Goal: Task Accomplishment & Management: Manage account settings

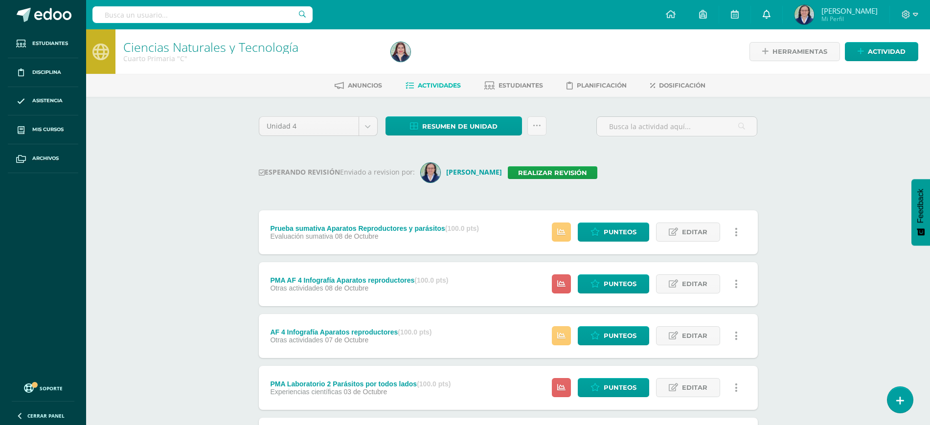
click at [774, 6] on link at bounding box center [766, 14] width 31 height 29
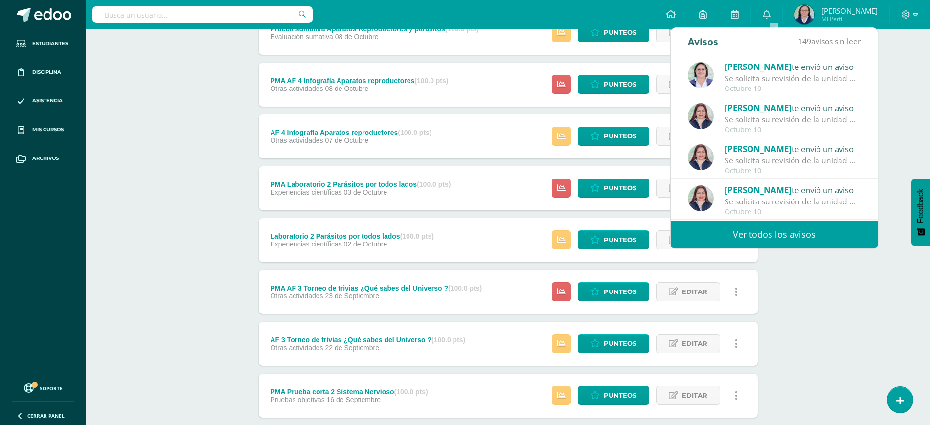
click at [916, 94] on div "Ciencias Naturales y Tecnología Cuarto Primaria "C" Herramientas Detalle de asi…" at bounding box center [508, 207] width 844 height 754
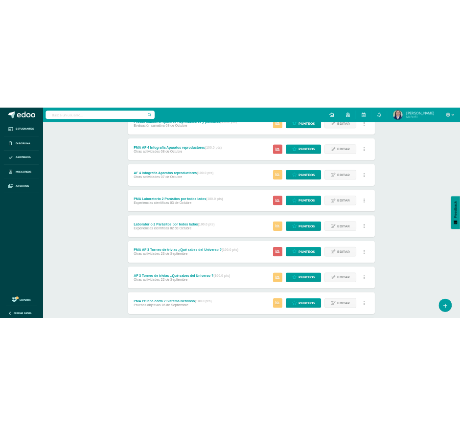
scroll to position [265, 0]
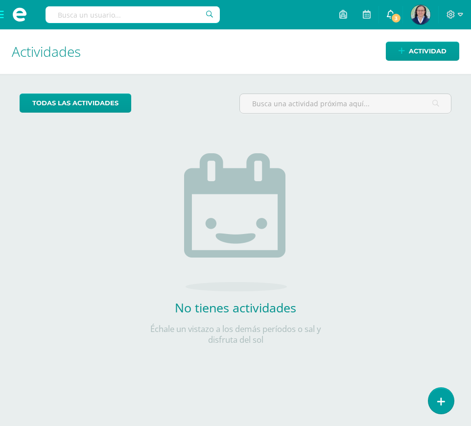
click at [390, 17] on icon at bounding box center [391, 14] width 8 height 9
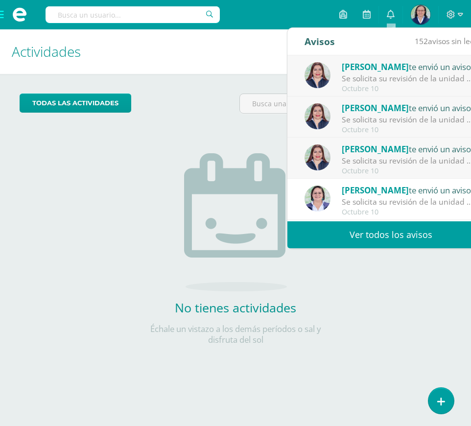
click at [384, 159] on div "Se solicita su revisión de la unidad Unidad 4 para el curso Ciencias Naturales …" at bounding box center [410, 160] width 136 height 11
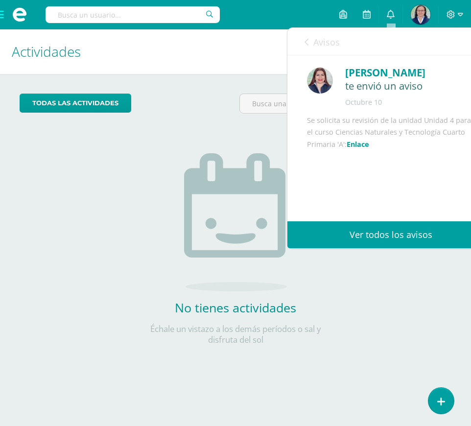
click at [369, 149] on link "Enlace" at bounding box center [357, 143] width 23 height 9
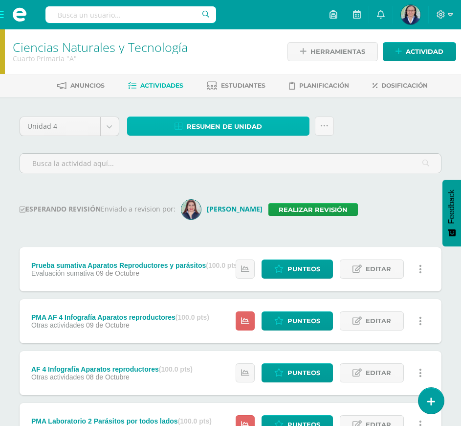
click at [243, 123] on span "Resumen de unidad" at bounding box center [224, 126] width 75 height 18
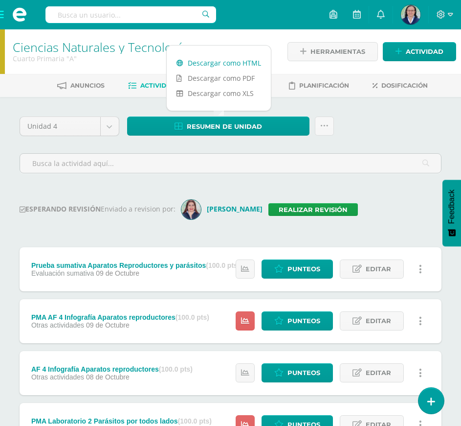
click at [236, 57] on link "Descargar como HTML" at bounding box center [219, 62] width 104 height 15
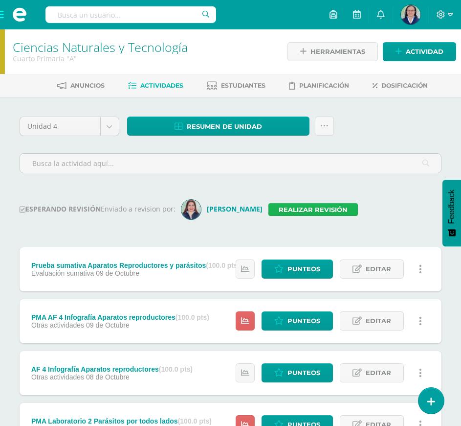
click at [317, 210] on link "Realizar revisión" at bounding box center [314, 209] width 90 height 13
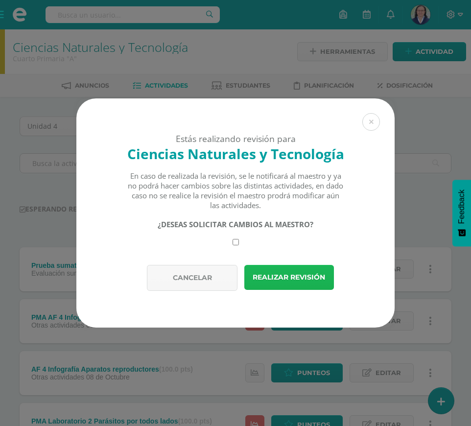
click at [300, 274] on button "Realizar revisión" at bounding box center [289, 277] width 90 height 25
click at [314, 281] on button "Realizar revisión" at bounding box center [289, 277] width 90 height 25
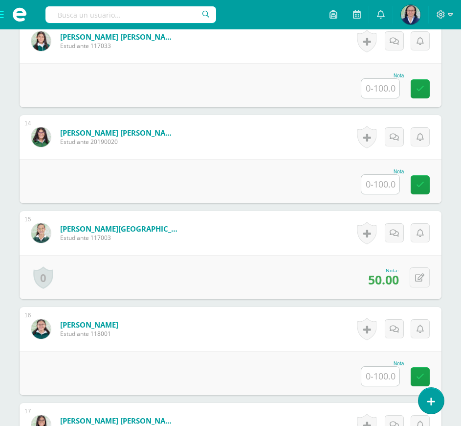
scroll to position [1476, 0]
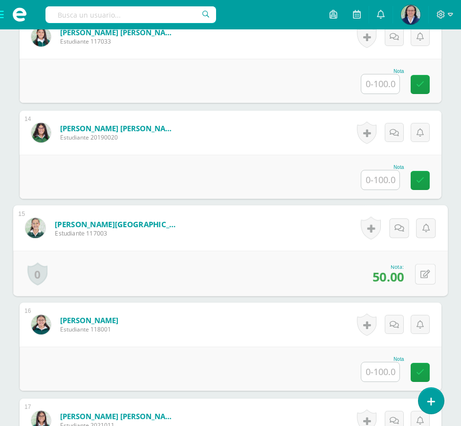
click at [425, 271] on button at bounding box center [425, 273] width 21 height 21
click at [404, 277] on link at bounding box center [400, 277] width 20 height 20
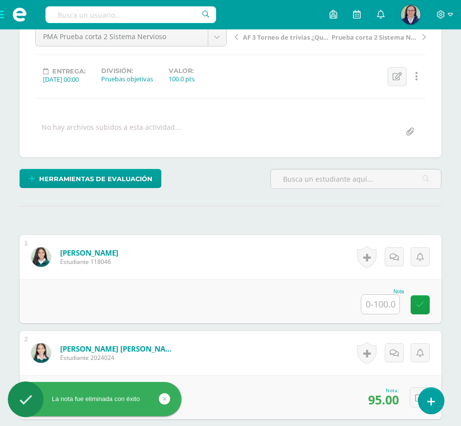
scroll to position [42, 0]
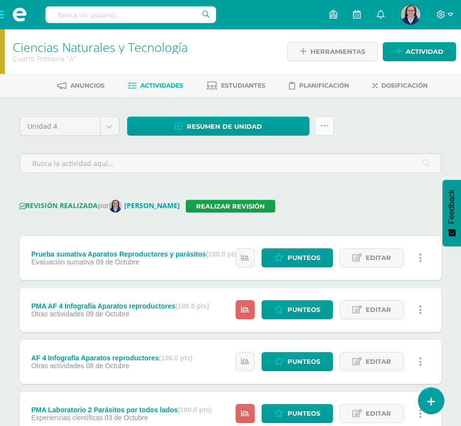
click at [326, 128] on icon at bounding box center [325, 126] width 8 height 8
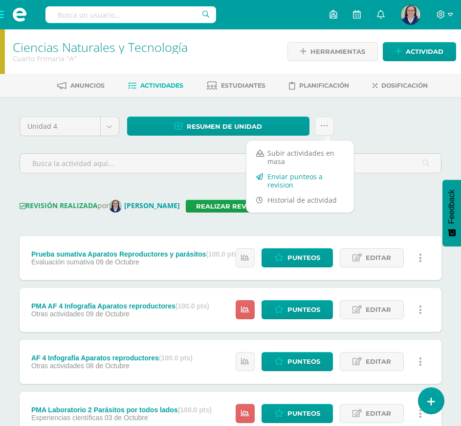
click at [303, 179] on link "Enviar punteos a revision" at bounding box center [301, 180] width 108 height 23
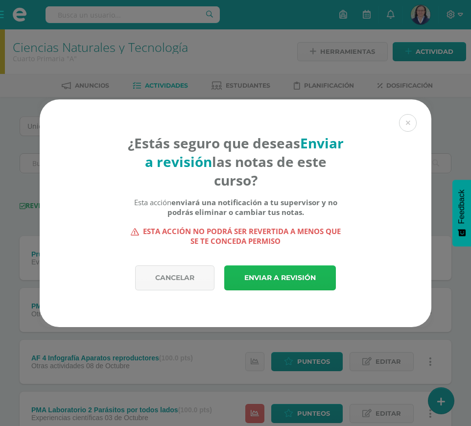
click at [287, 280] on link "Enviar a revisión" at bounding box center [280, 277] width 112 height 25
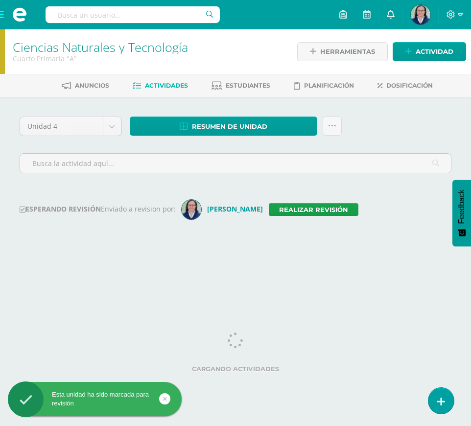
click at [390, 15] on icon at bounding box center [391, 14] width 8 height 9
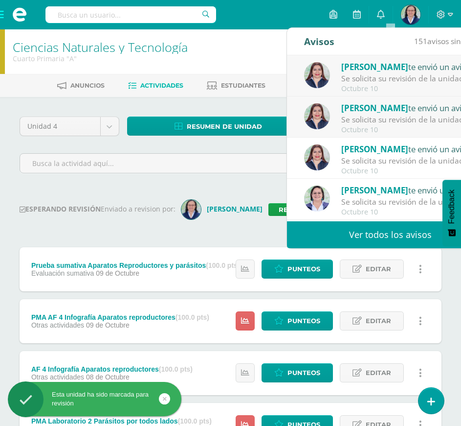
click at [400, 117] on div "Se solicita su revisión de la unidad Unidad 4 para el curso Ciencias Naturales …" at bounding box center [410, 119] width 136 height 11
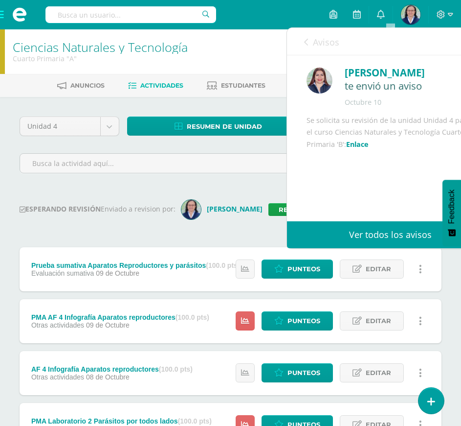
click at [369, 149] on link "Enlace" at bounding box center [357, 143] width 23 height 9
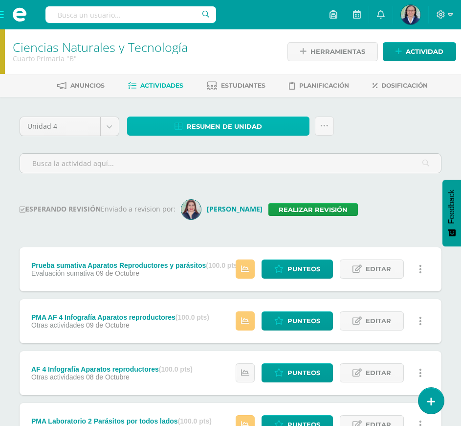
click at [231, 121] on span "Resumen de unidad" at bounding box center [224, 126] width 75 height 18
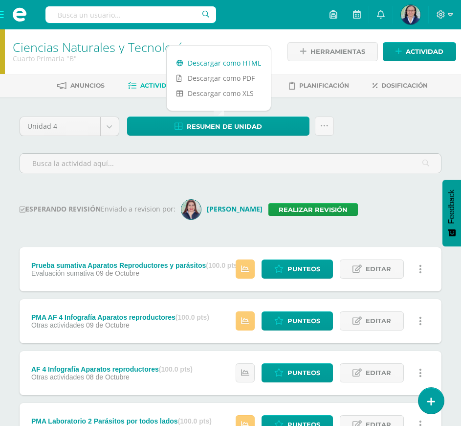
click at [243, 63] on link "Descargar como HTML" at bounding box center [219, 62] width 104 height 15
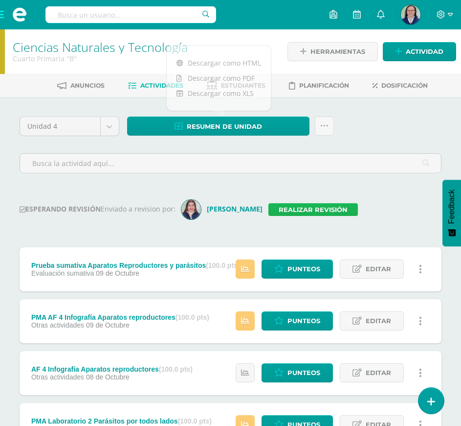
click at [309, 207] on link "Realizar revisión" at bounding box center [314, 209] width 90 height 13
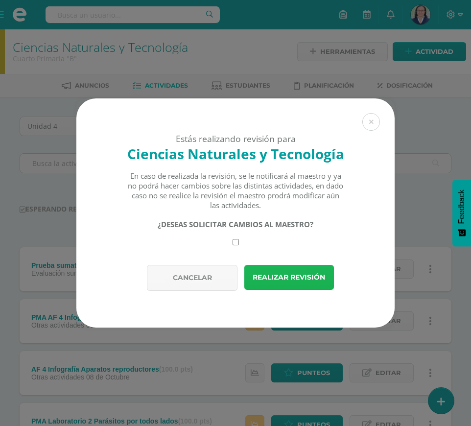
click at [292, 278] on button "Realizar revisión" at bounding box center [289, 277] width 90 height 25
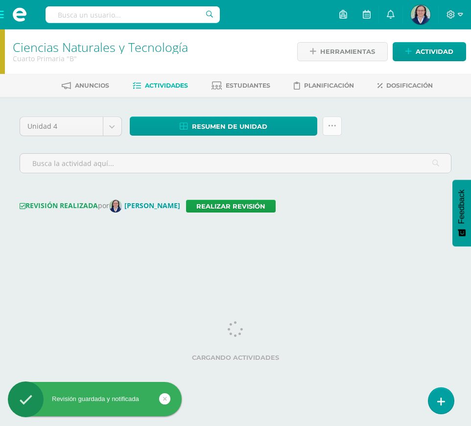
click at [327, 131] on link at bounding box center [331, 125] width 19 height 19
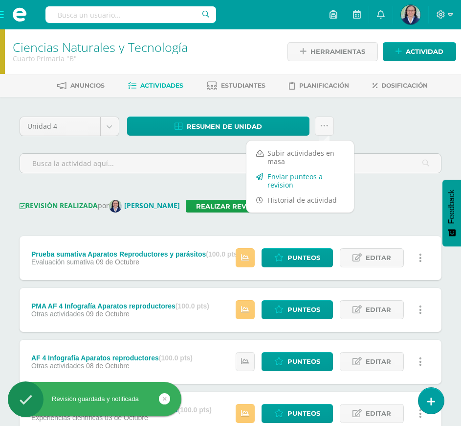
click at [291, 182] on link "Enviar punteos a revision" at bounding box center [301, 180] width 108 height 23
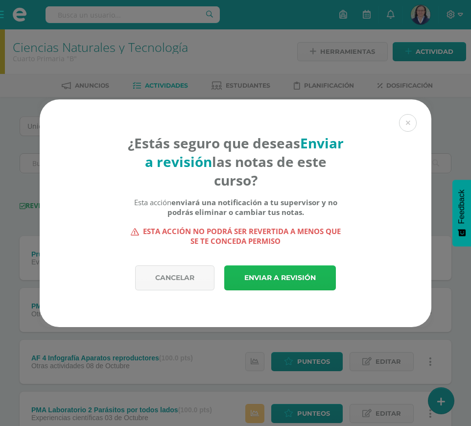
click at [291, 273] on link "Enviar a revisión" at bounding box center [280, 277] width 112 height 25
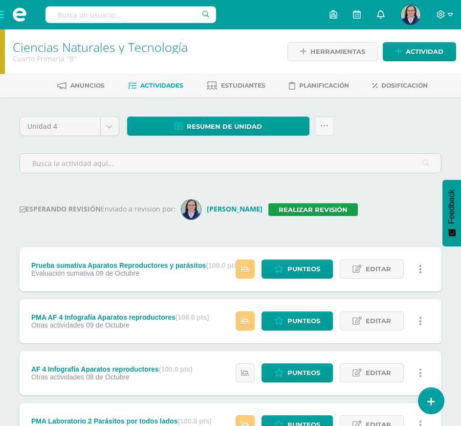
click at [383, 14] on icon at bounding box center [381, 14] width 8 height 9
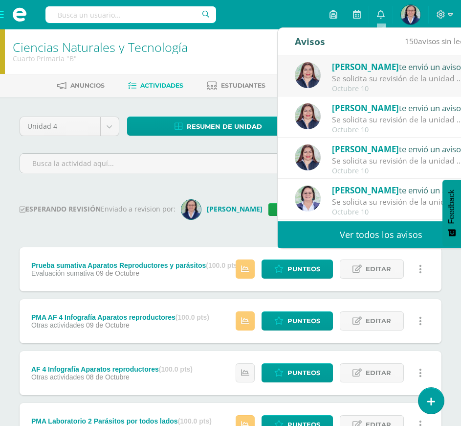
click at [358, 85] on div "Octubre 10" at bounding box center [400, 89] width 136 height 8
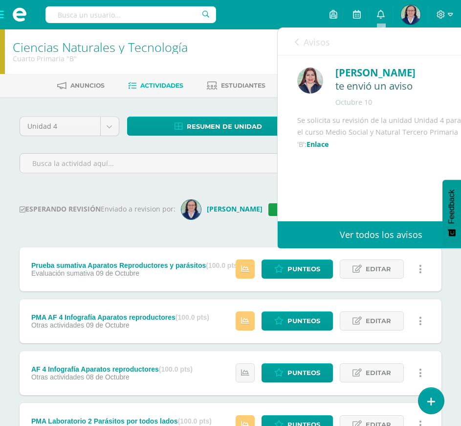
click at [329, 149] on link "Enlace" at bounding box center [318, 143] width 23 height 9
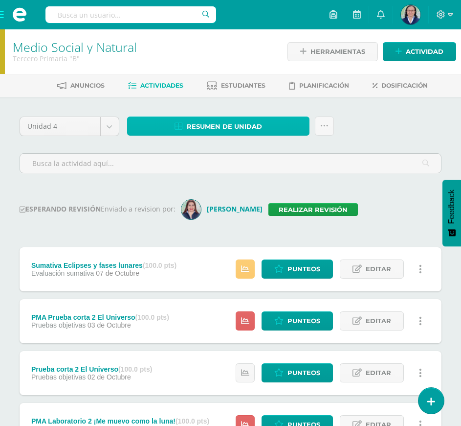
click at [263, 130] on link "Resumen de unidad" at bounding box center [218, 125] width 183 height 19
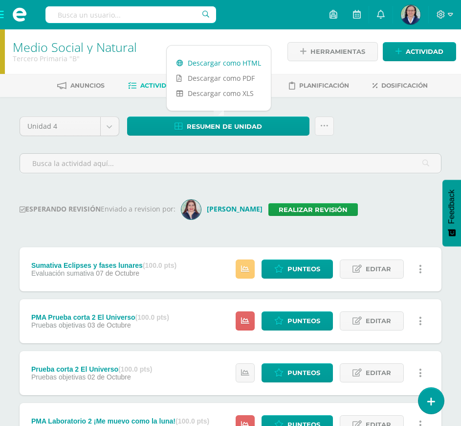
click at [231, 61] on link "Descargar como HTML" at bounding box center [219, 62] width 104 height 15
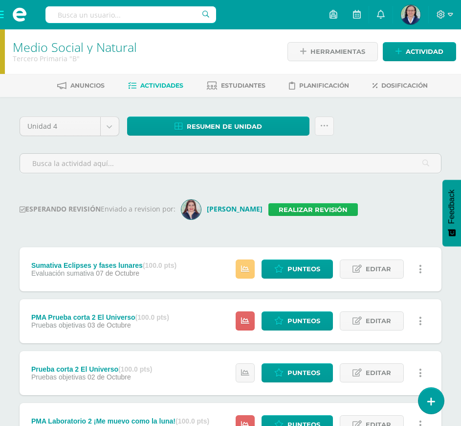
click at [319, 207] on link "Realizar revisión" at bounding box center [314, 209] width 90 height 13
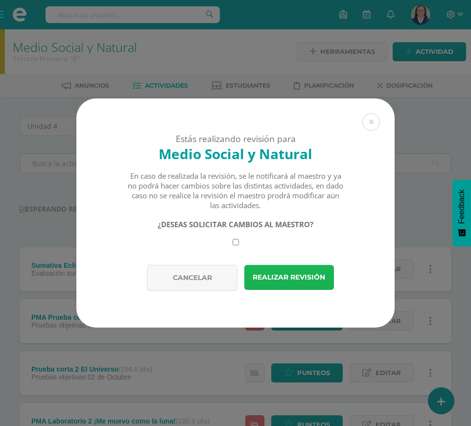
click at [304, 276] on button "Realizar revisión" at bounding box center [289, 277] width 90 height 25
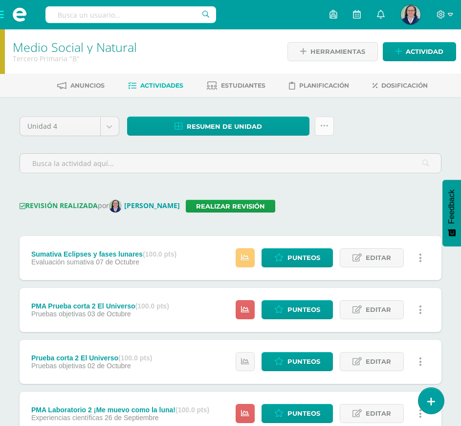
click at [322, 132] on link at bounding box center [324, 125] width 19 height 19
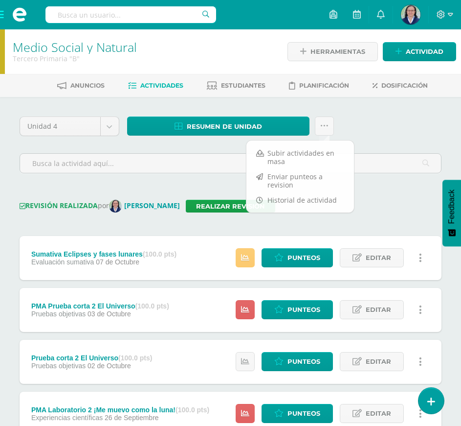
click at [427, 131] on div "Unidad 4 Unidad 1 Unidad 2 Unidad 3 Unidad 4 Resumen de unidad Descargar como H…" at bounding box center [231, 148] width 430 height 65
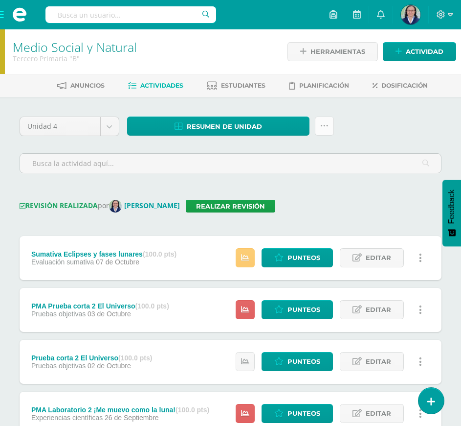
click at [326, 127] on icon at bounding box center [325, 126] width 8 height 8
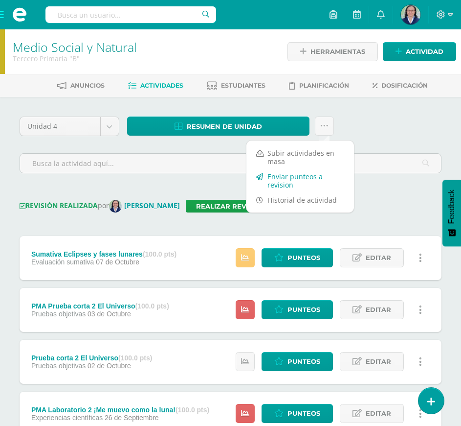
click at [297, 175] on link "Enviar punteos a revision" at bounding box center [301, 180] width 108 height 23
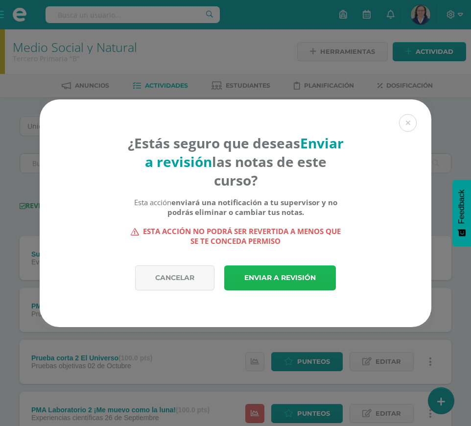
click at [281, 273] on link "Enviar a revisión" at bounding box center [280, 277] width 112 height 25
